Goal: Information Seeking & Learning: Find contact information

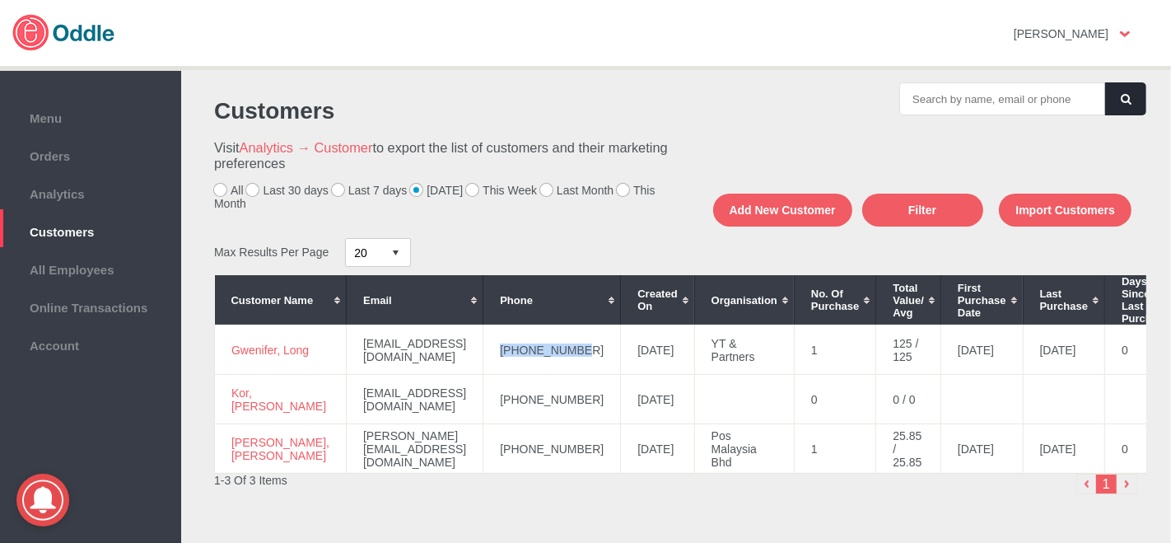
drag, startPoint x: 571, startPoint y: 352, endPoint x: 488, endPoint y: 362, distance: 83.0
click at [488, 362] on td "[PHONE_NUMBER]" at bounding box center [552, 349] width 138 height 49
copy td "[PHONE_NUMBER]"
drag, startPoint x: 243, startPoint y: 352, endPoint x: 231, endPoint y: 347, distance: 13.3
click at [231, 347] on td "Gwenifer, Long" at bounding box center [281, 349] width 132 height 49
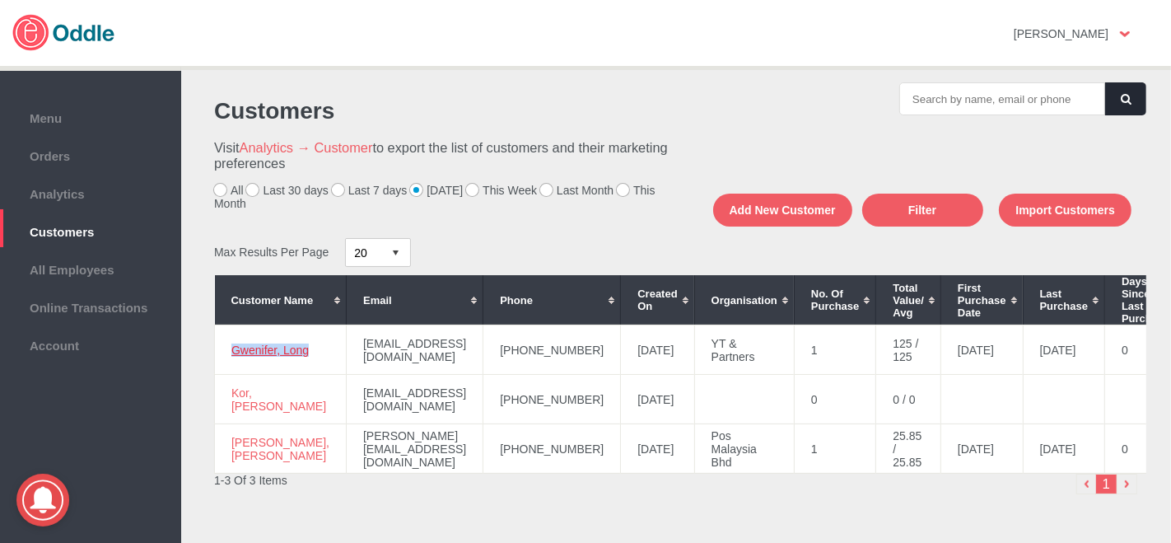
copy link "Gwenifer, Long"
drag, startPoint x: 264, startPoint y: 457, endPoint x: 234, endPoint y: 442, distance: 33.1
click at [226, 446] on td "[PERSON_NAME], [PERSON_NAME]" at bounding box center [281, 448] width 132 height 49
copy link "[PERSON_NAME], [PERSON_NAME]"
drag, startPoint x: 574, startPoint y: 454, endPoint x: 494, endPoint y: 457, distance: 79.9
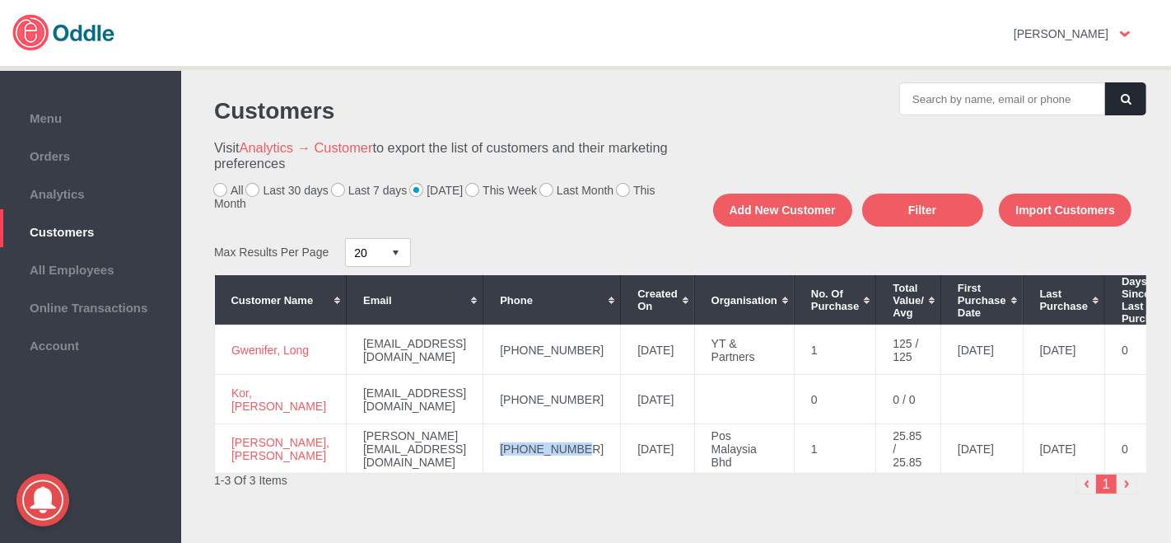
click at [487, 464] on td "[PHONE_NUMBER]" at bounding box center [552, 448] width 138 height 49
copy td "[PHONE_NUMBER]"
click at [91, 153] on span "Orders" at bounding box center [90, 154] width 165 height 18
